Goal: Browse casually

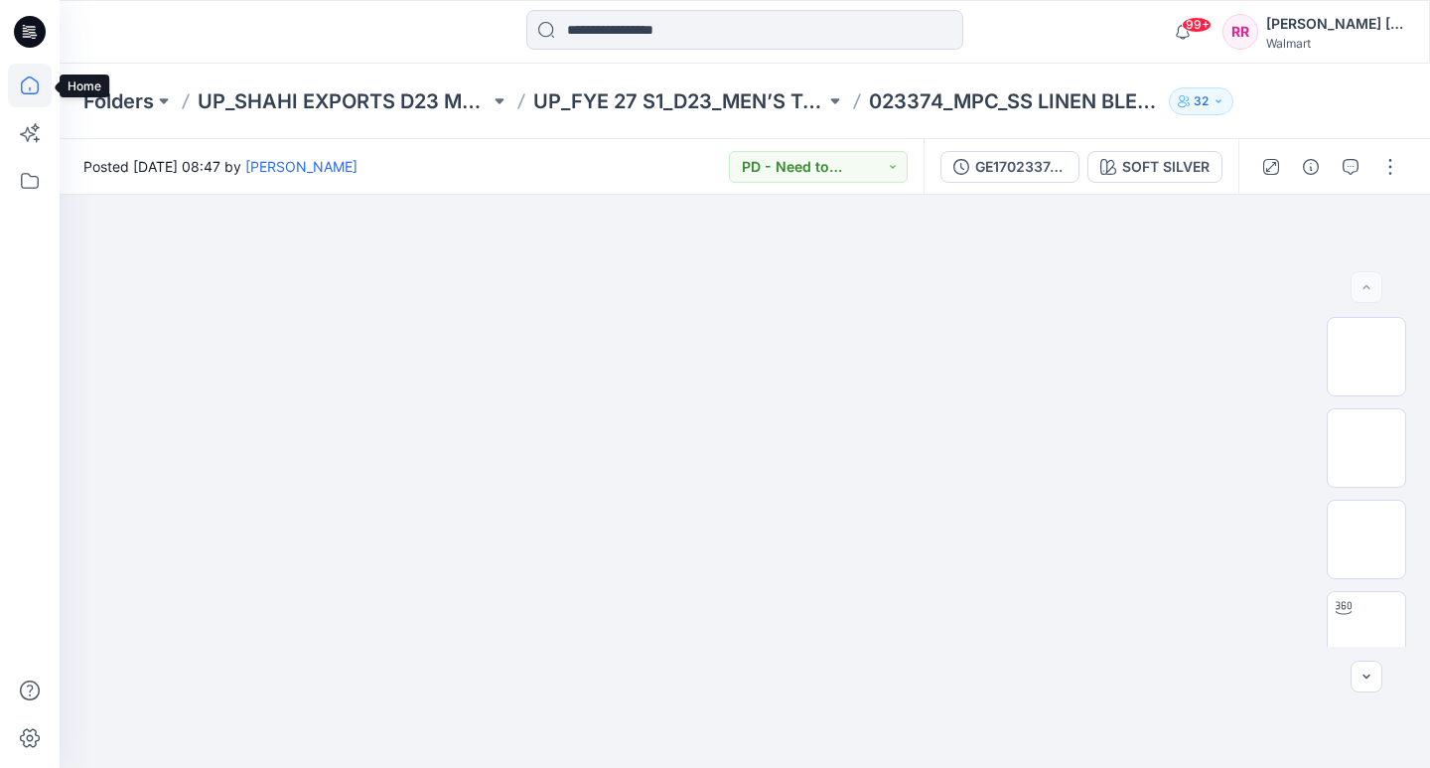
click at [30, 76] on icon at bounding box center [30, 86] width 44 height 44
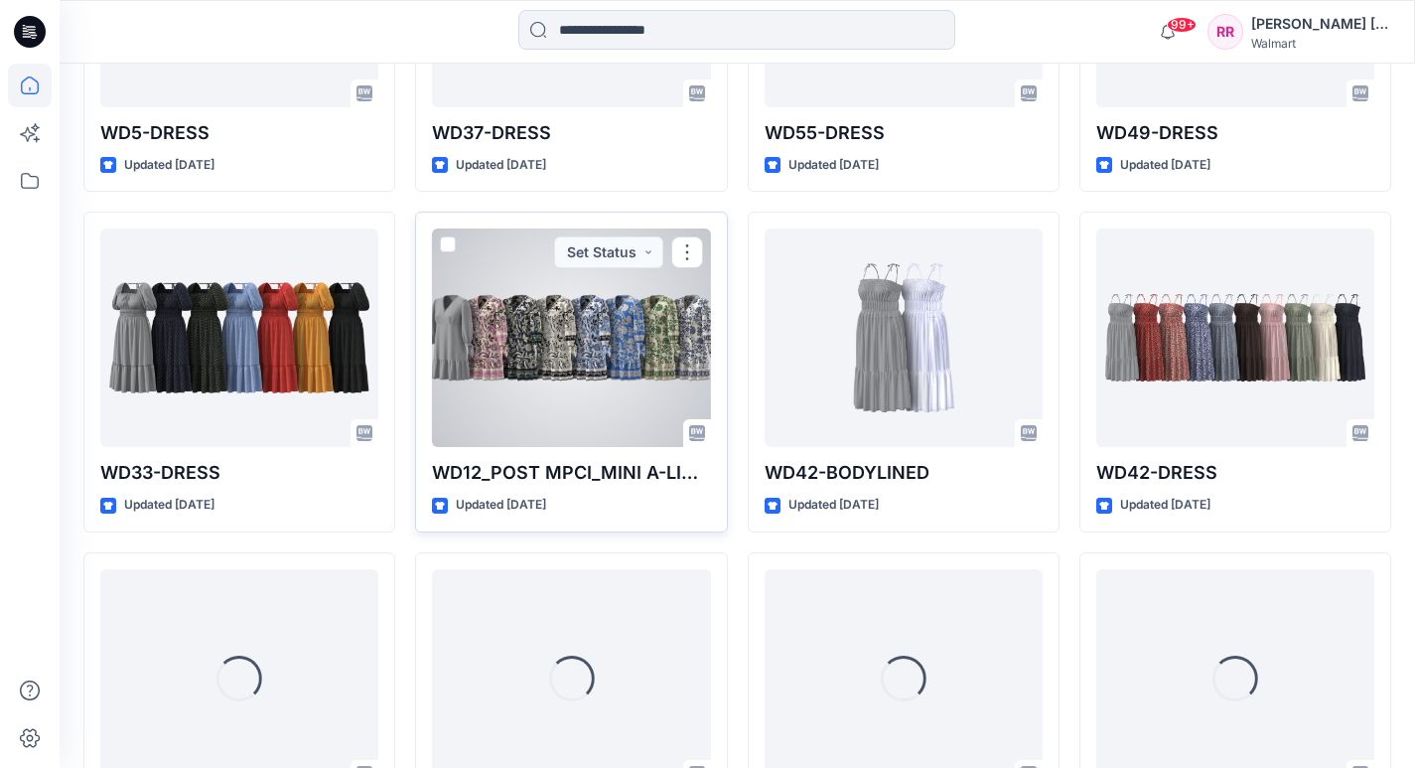
scroll to position [2178, 0]
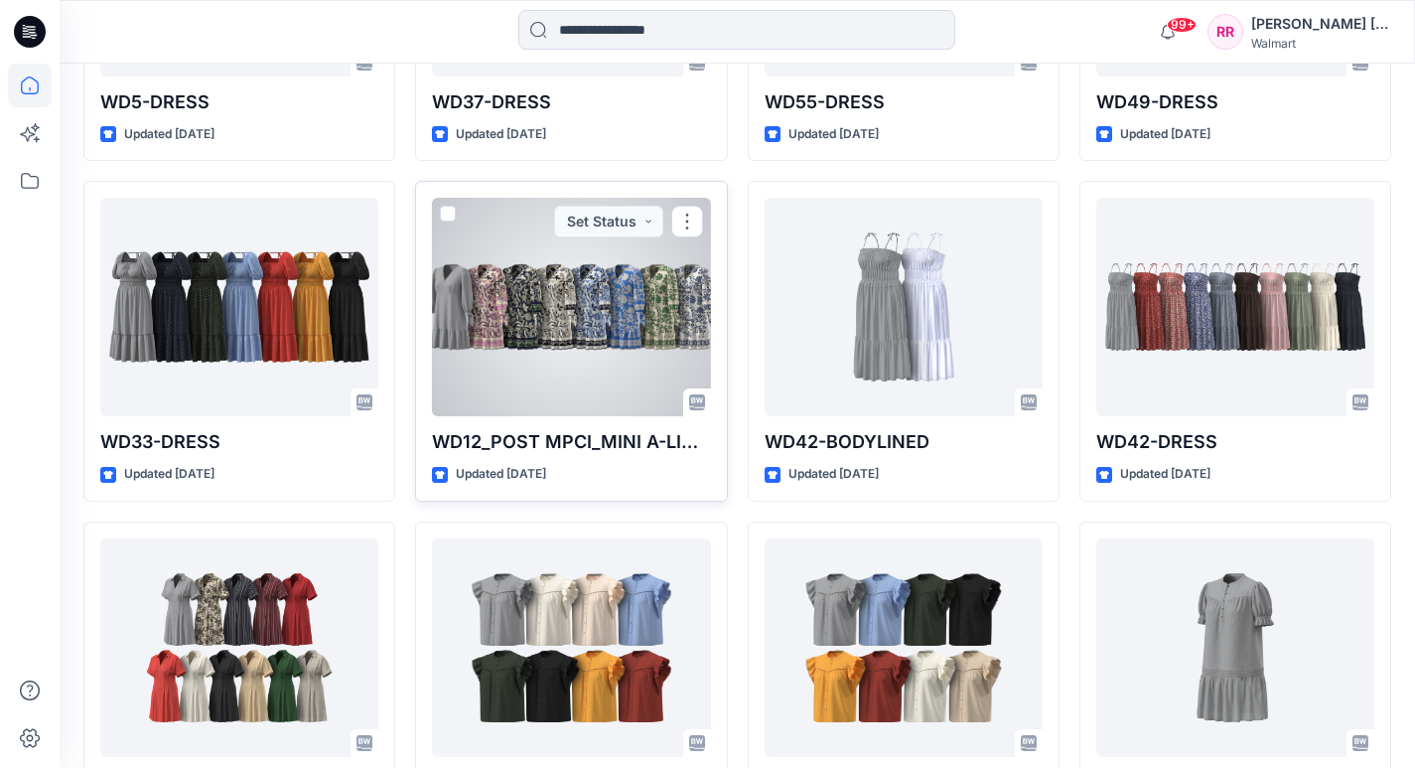
click at [552, 336] on div at bounding box center [571, 307] width 278 height 219
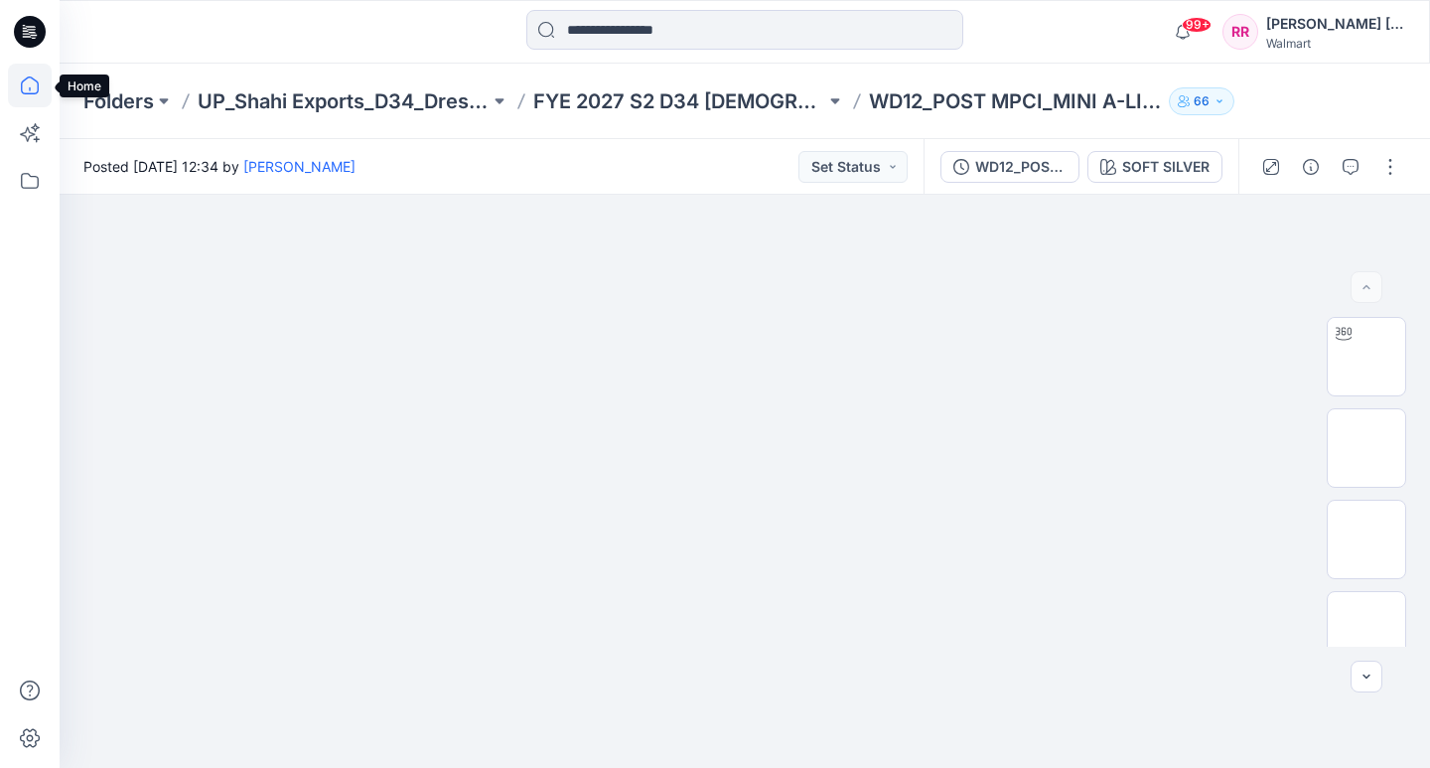
click at [32, 81] on icon at bounding box center [30, 86] width 44 height 44
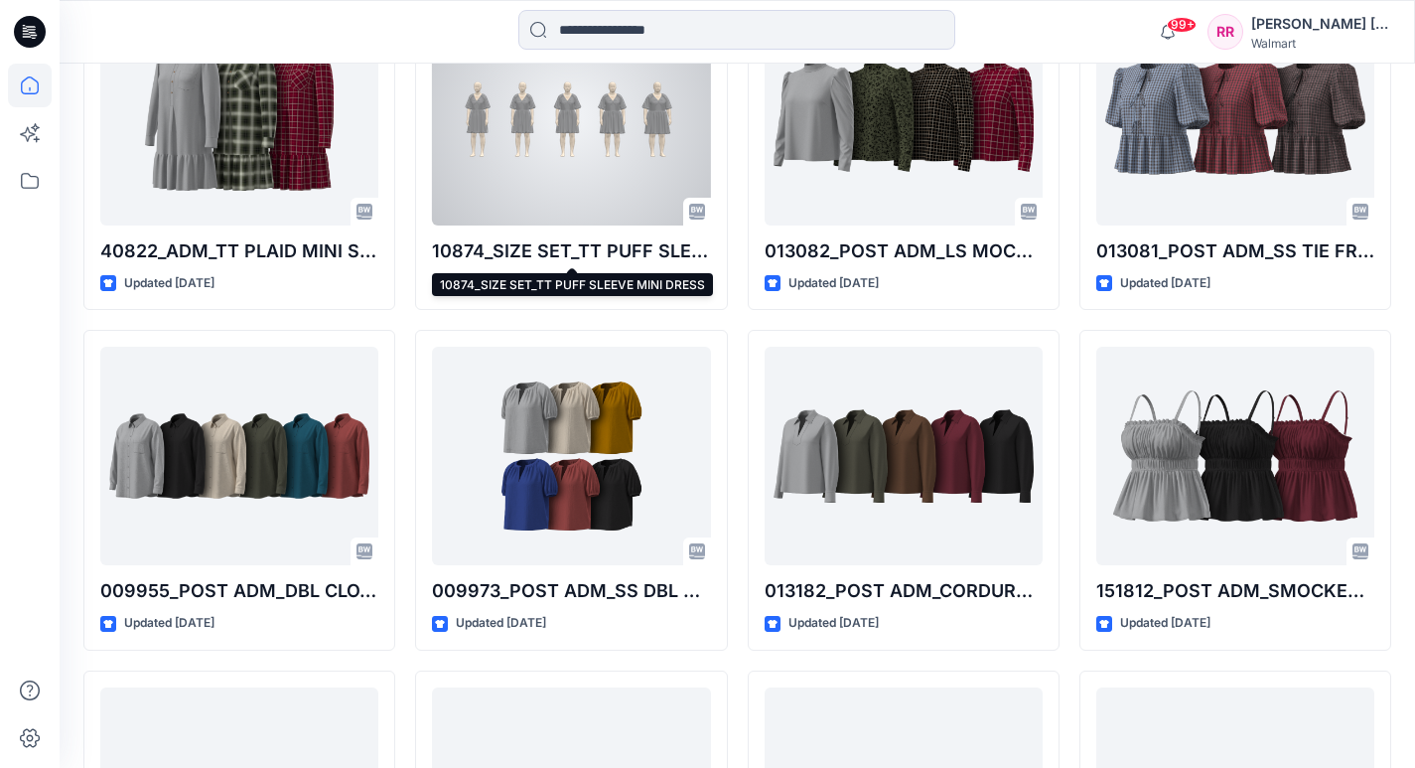
scroll to position [20778, 0]
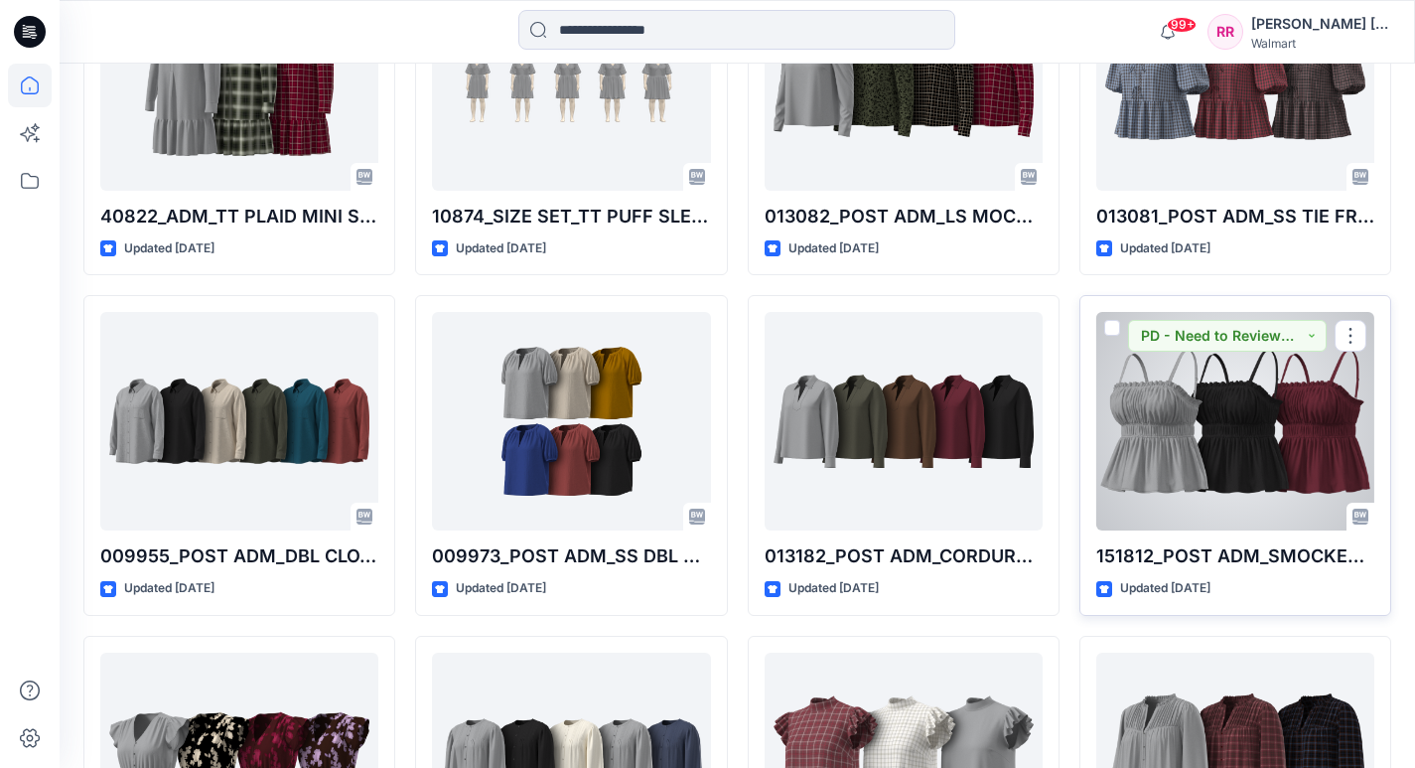
click at [1240, 401] on div at bounding box center [1236, 421] width 278 height 219
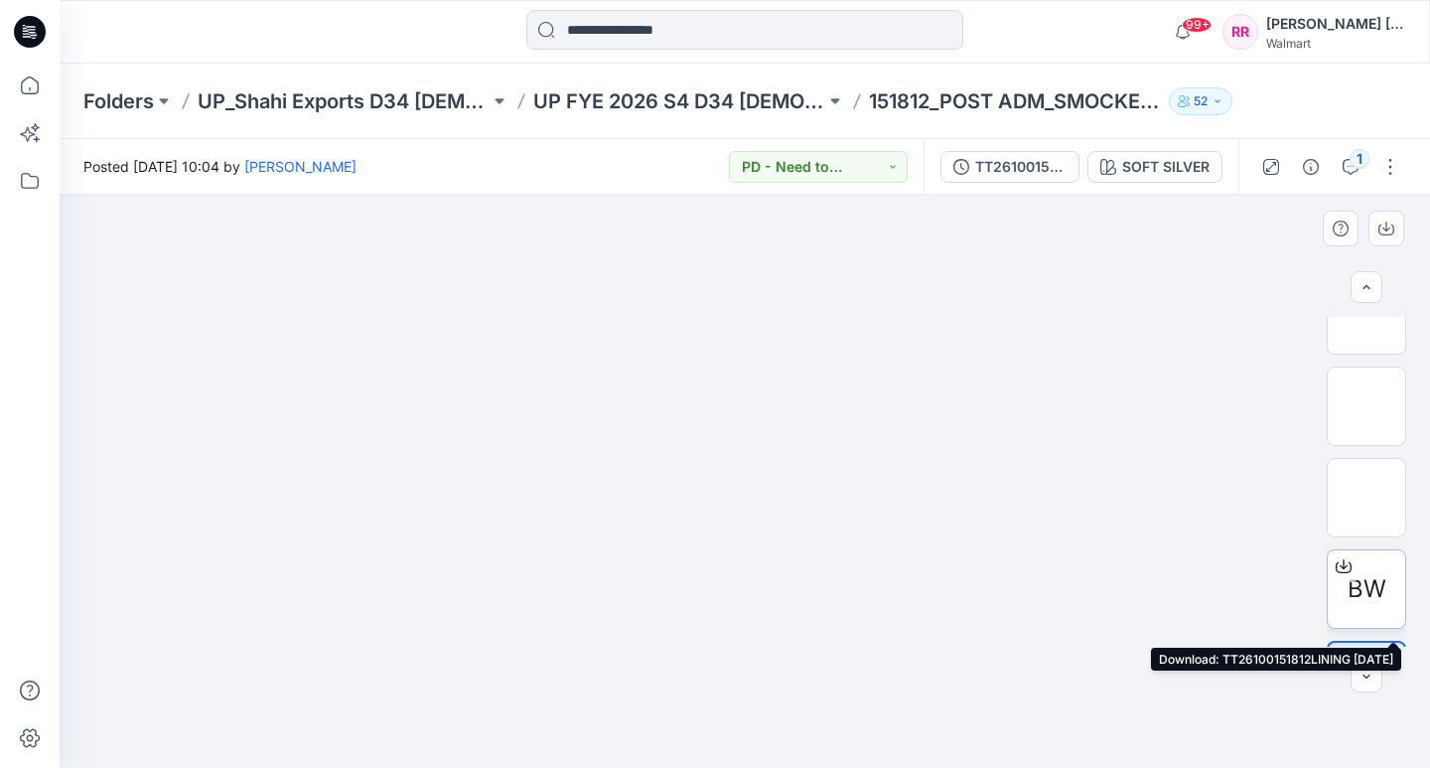
scroll to position [107, 0]
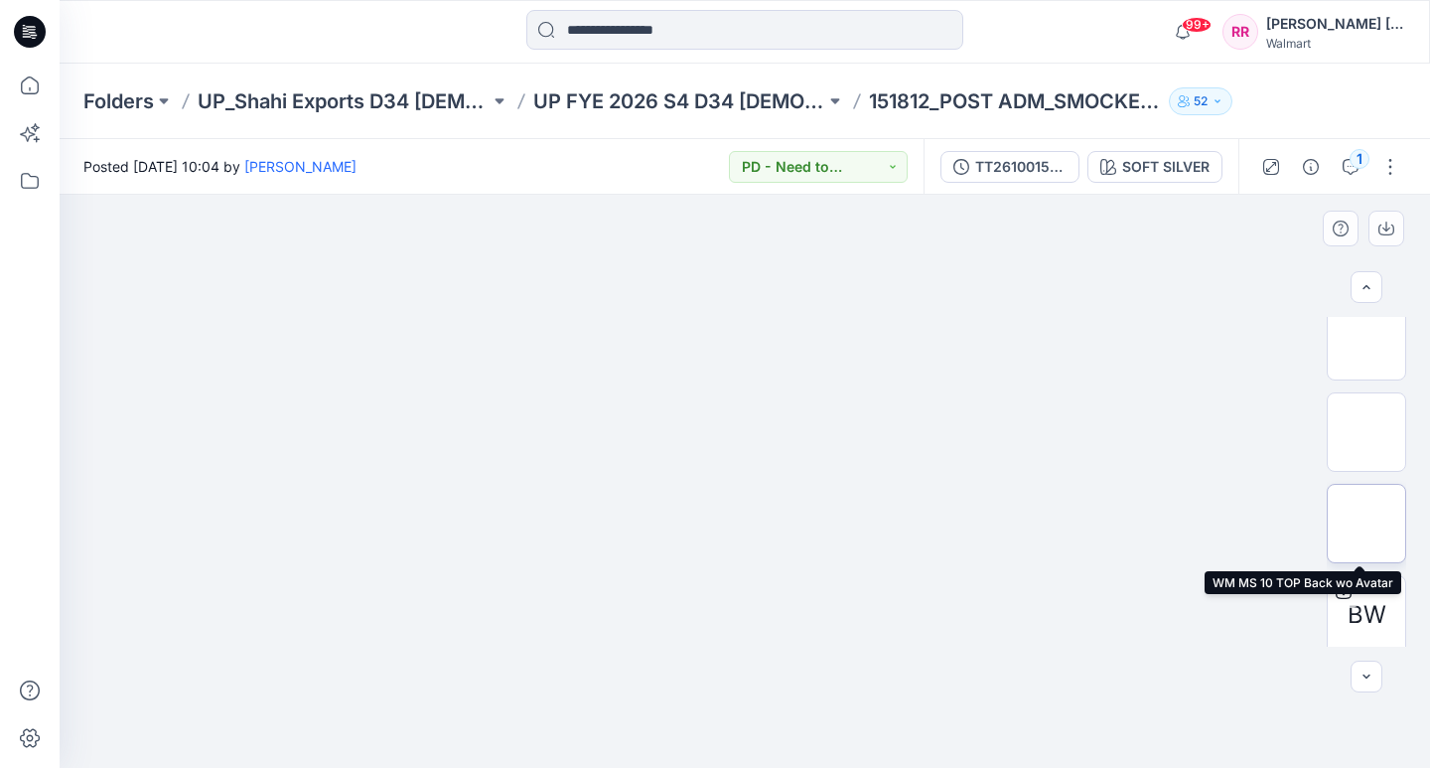
click at [1367, 523] on img at bounding box center [1367, 523] width 0 height 0
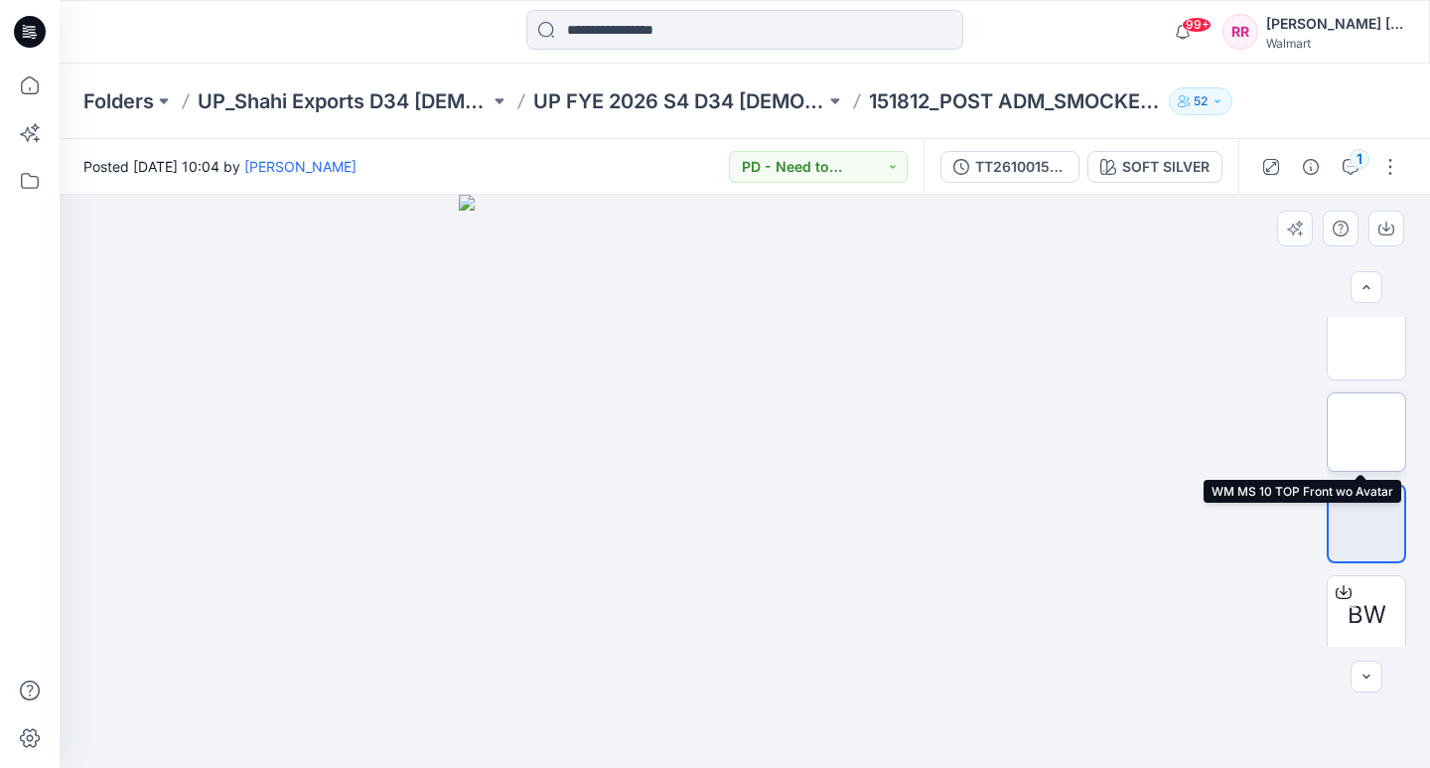
click at [1367, 432] on img at bounding box center [1367, 432] width 0 height 0
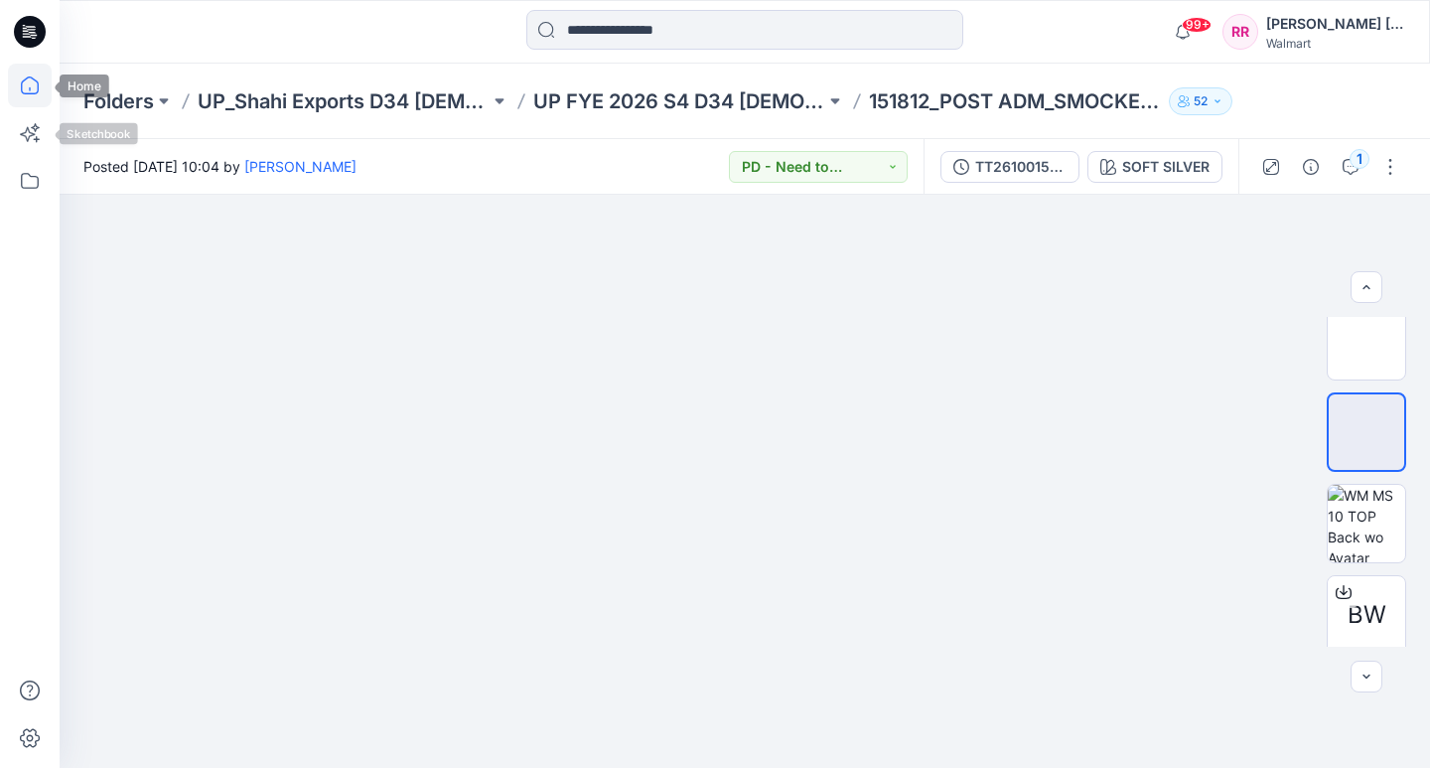
click at [41, 81] on icon at bounding box center [30, 86] width 44 height 44
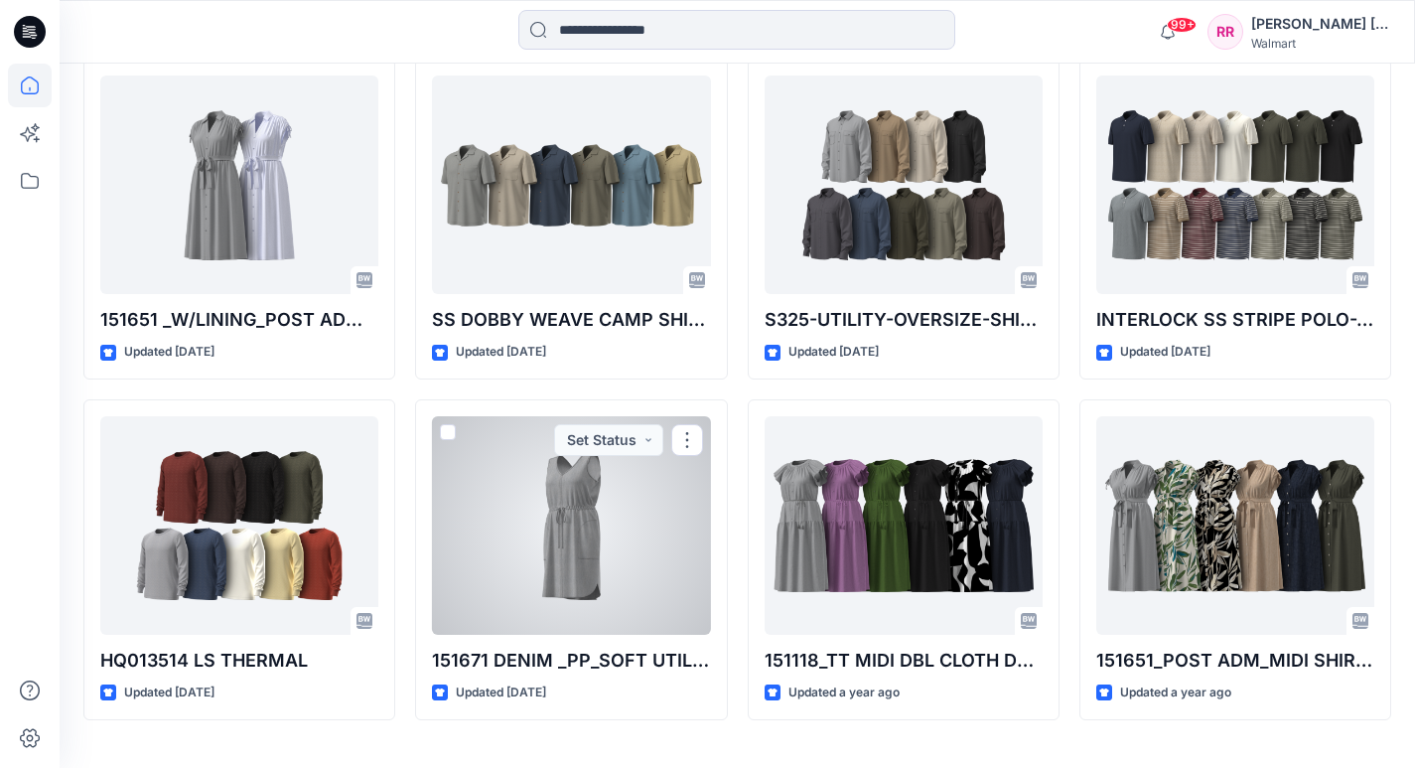
scroll to position [39776, 0]
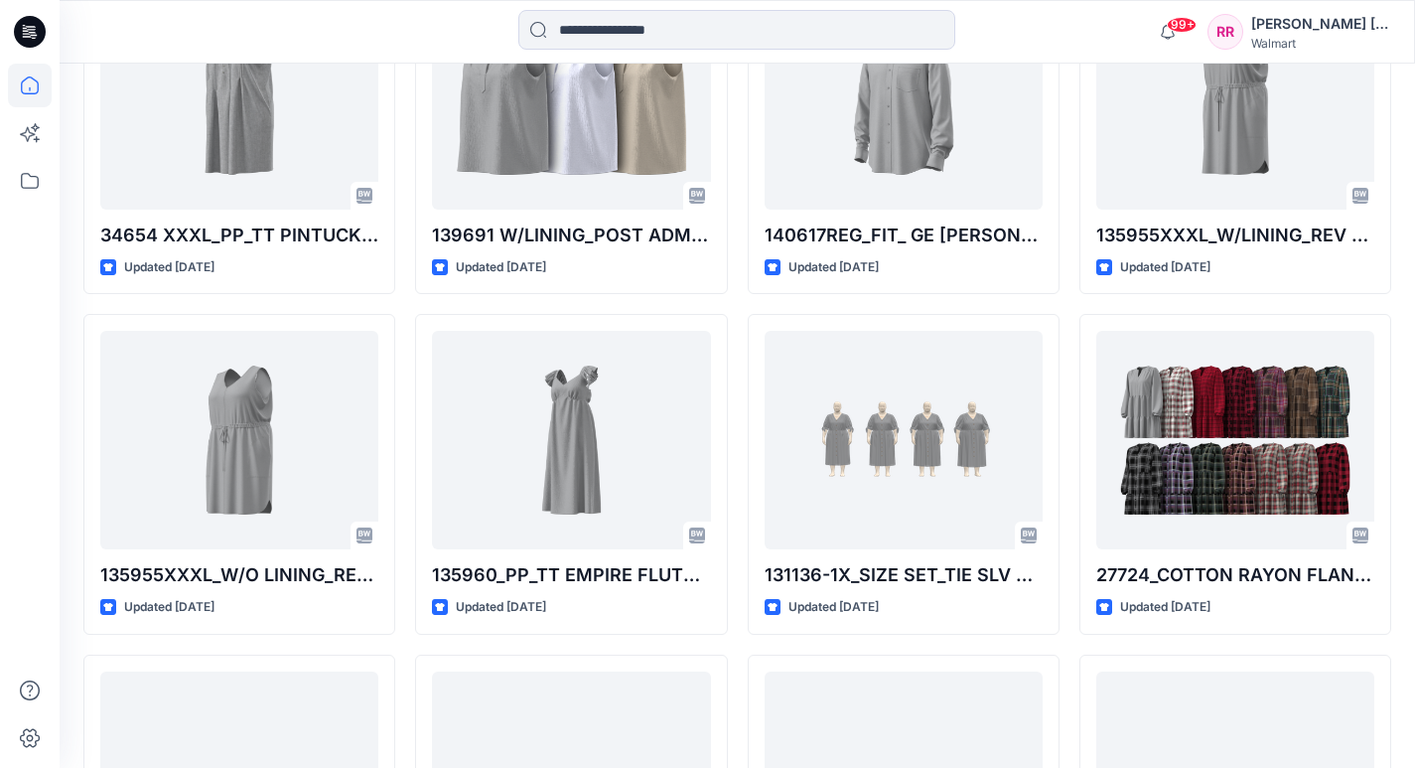
scroll to position [63182, 0]
